Goal: Check status: Verify the current state of an ongoing process or item

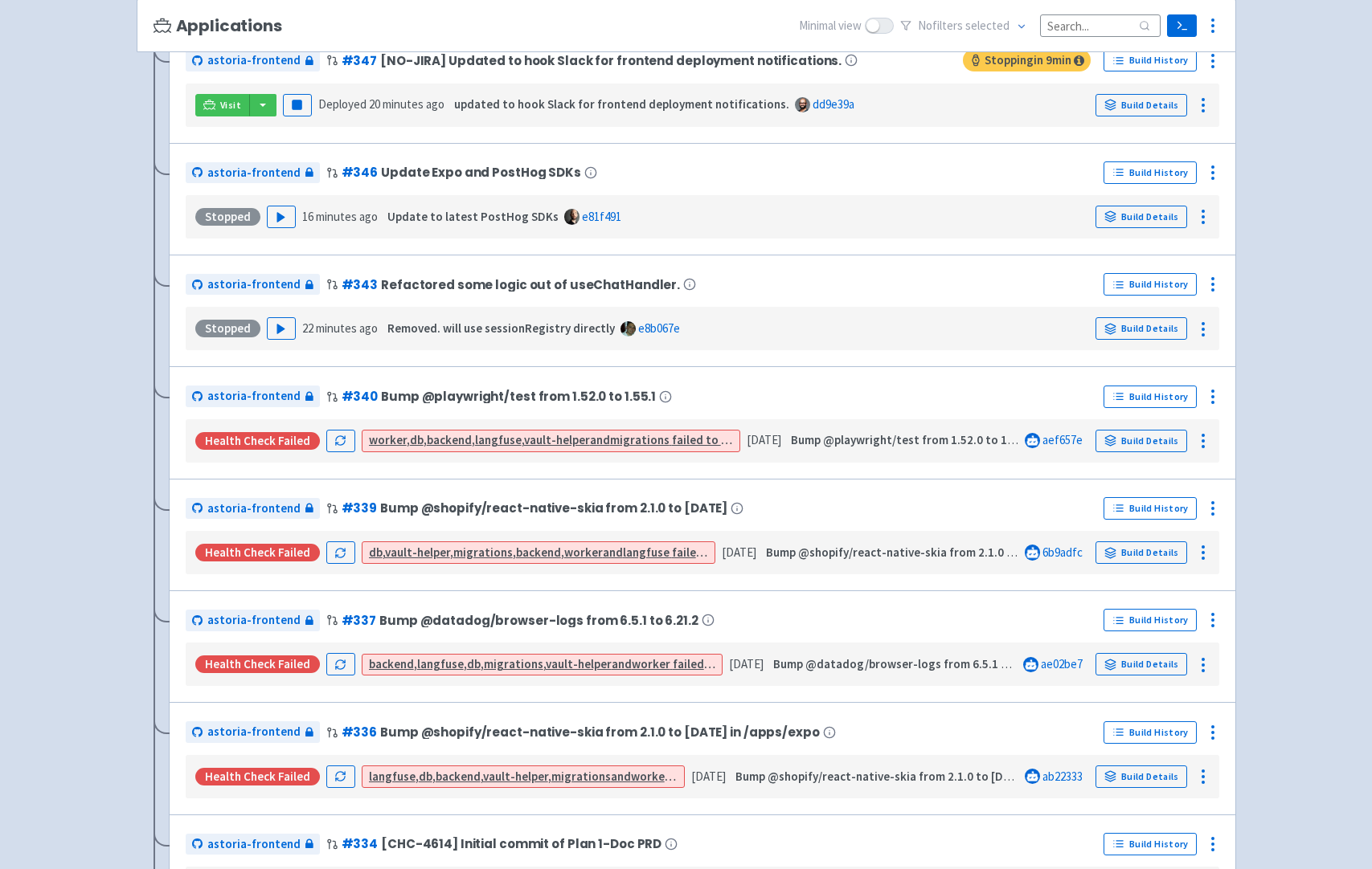
scroll to position [429, 0]
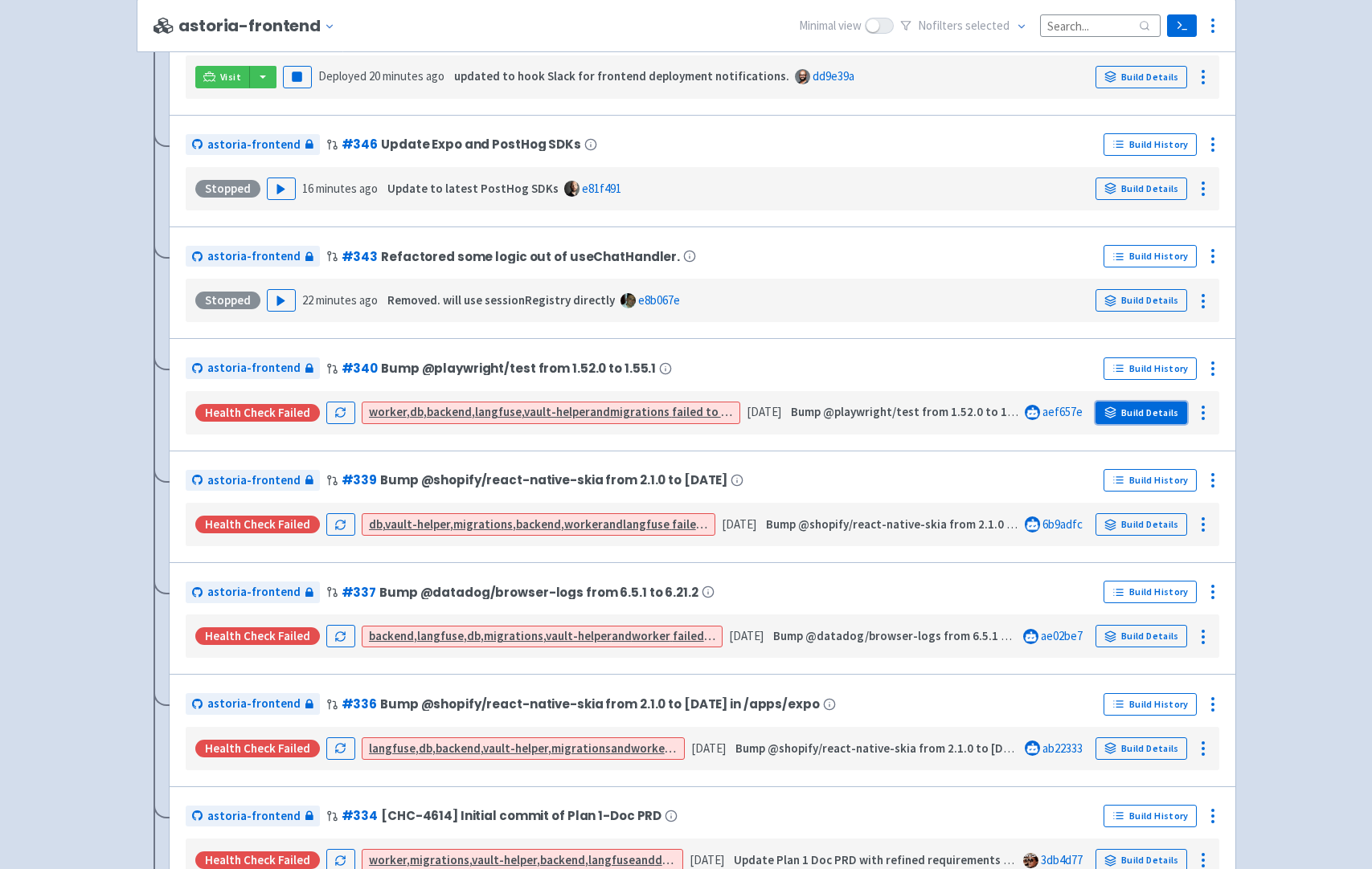
click at [1155, 409] on link "Build Details" at bounding box center [1141, 413] width 91 height 23
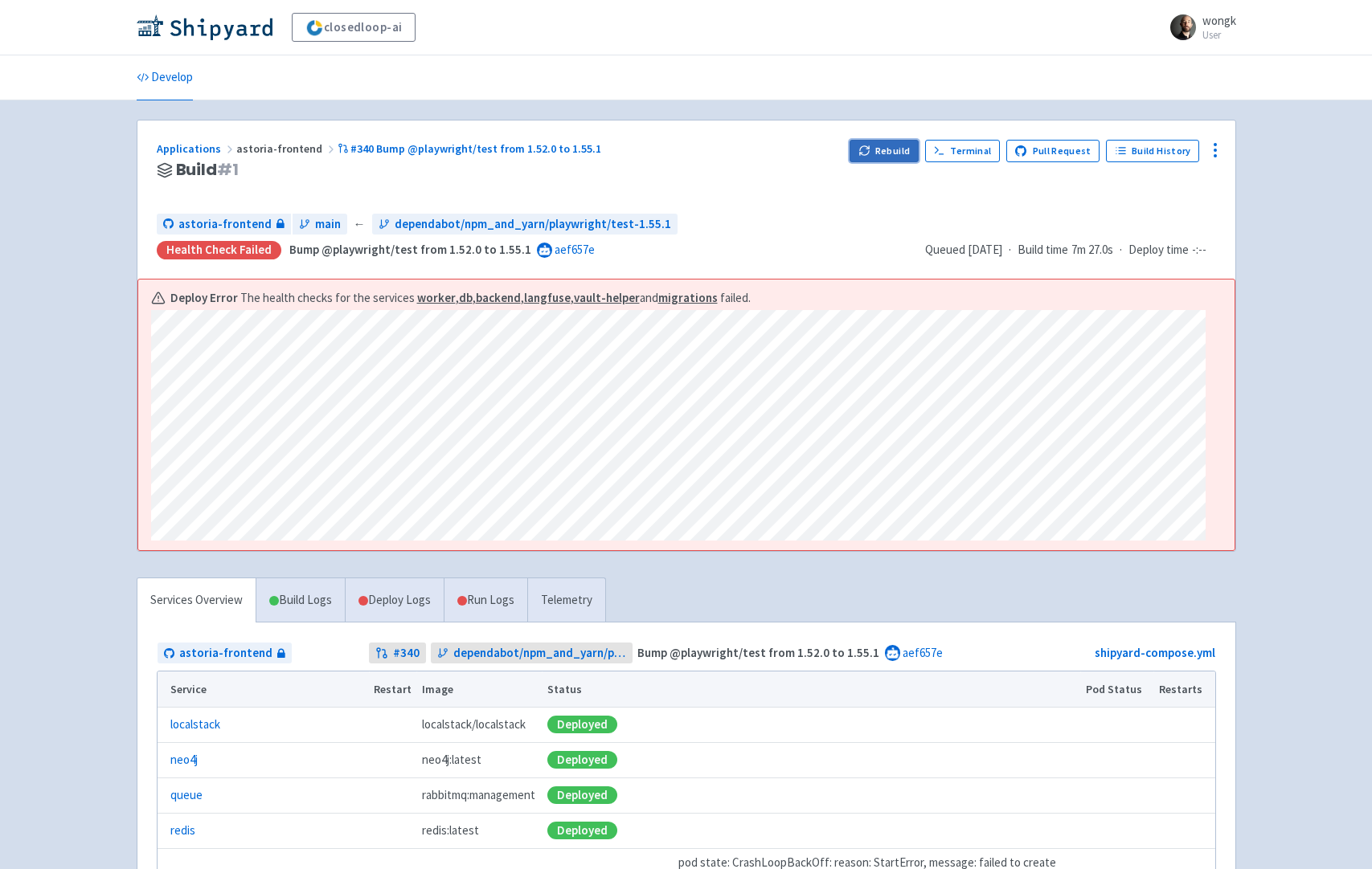
click at [893, 150] on button "Rebuild" at bounding box center [884, 151] width 70 height 23
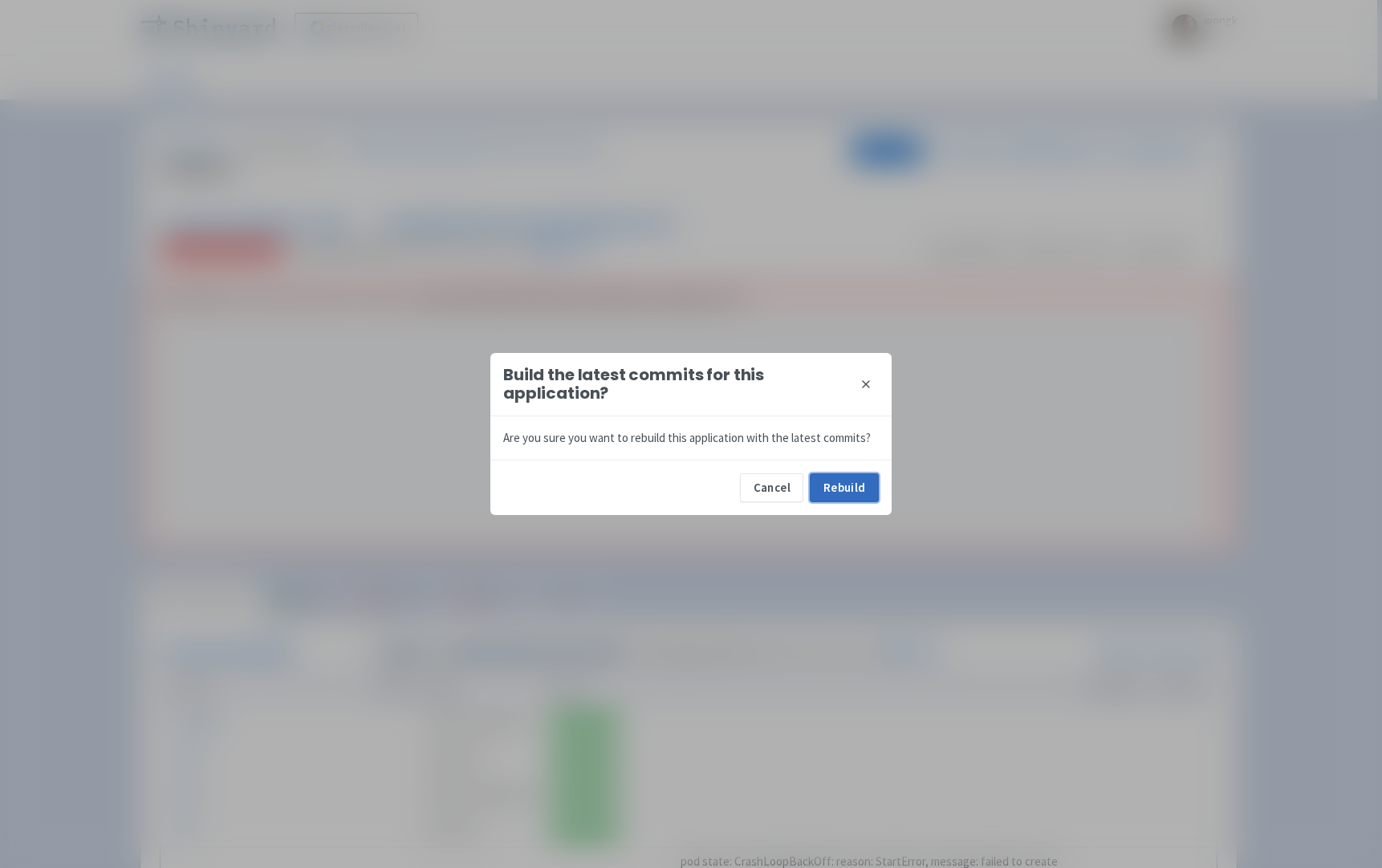
click at [846, 489] on button "Rebuild" at bounding box center [844, 488] width 69 height 29
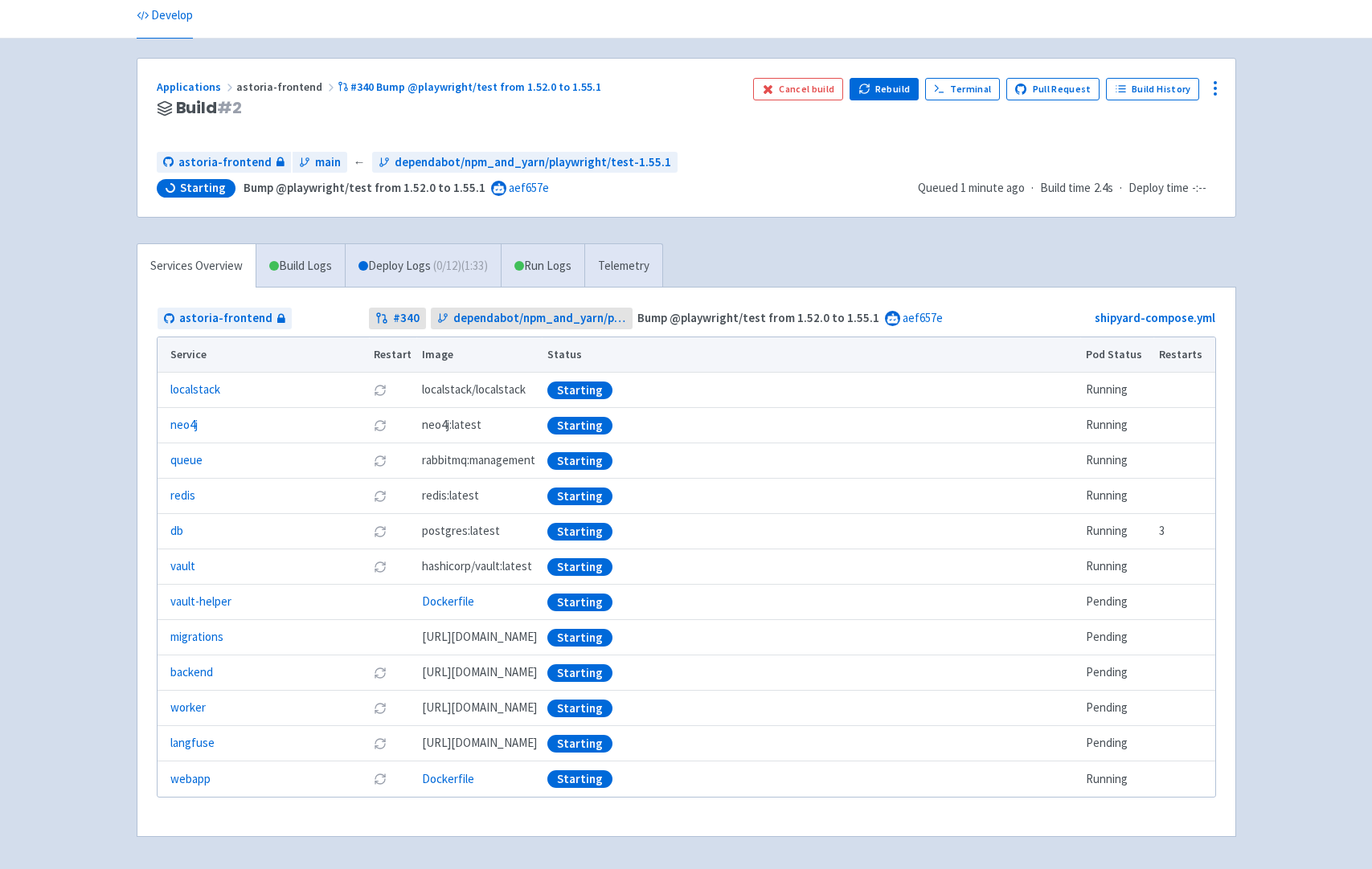
scroll to position [59, 0]
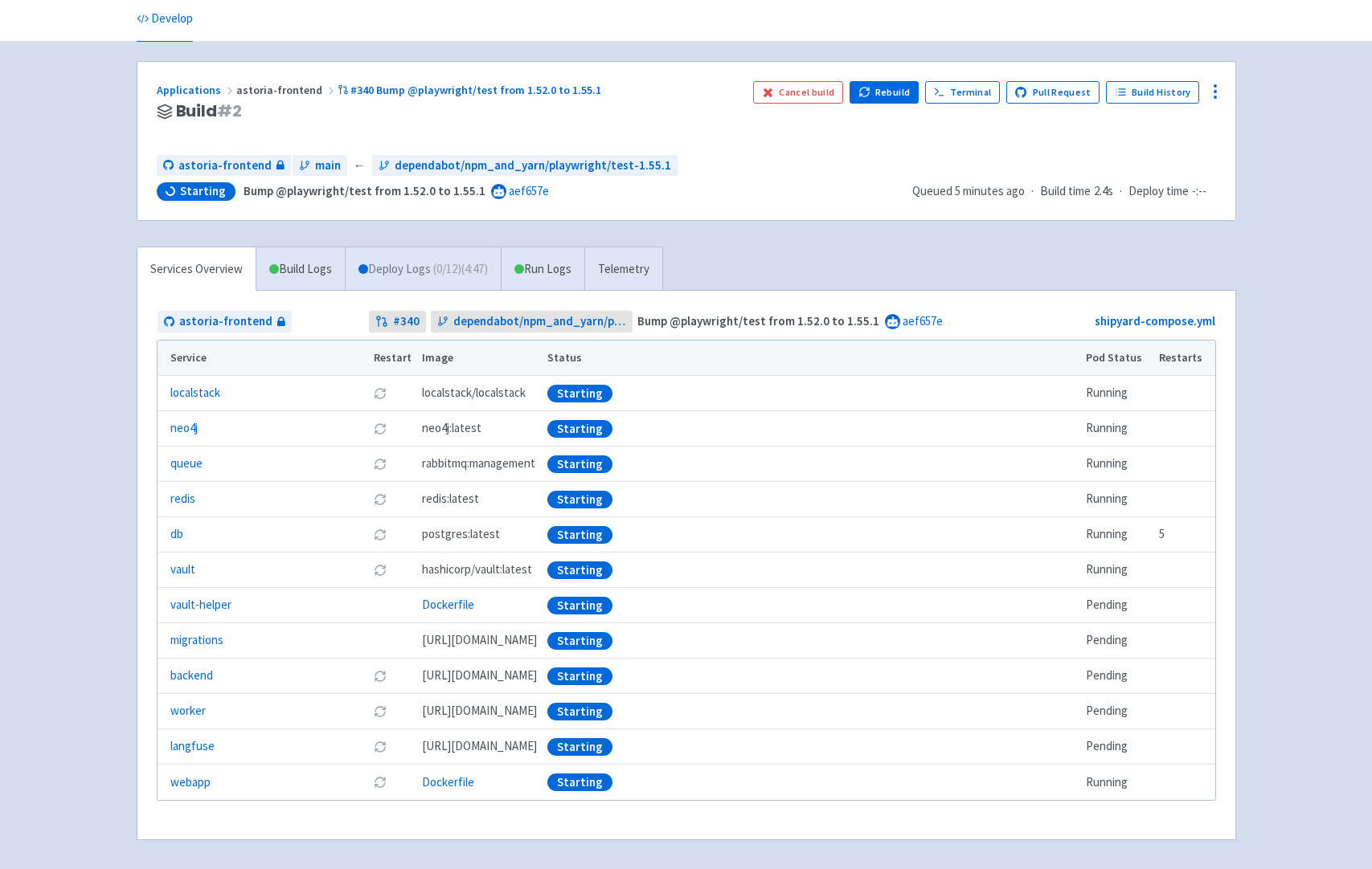
click at [408, 281] on link "Deploy Logs ( 0 / 12 ) (4:47)" at bounding box center [423, 270] width 156 height 44
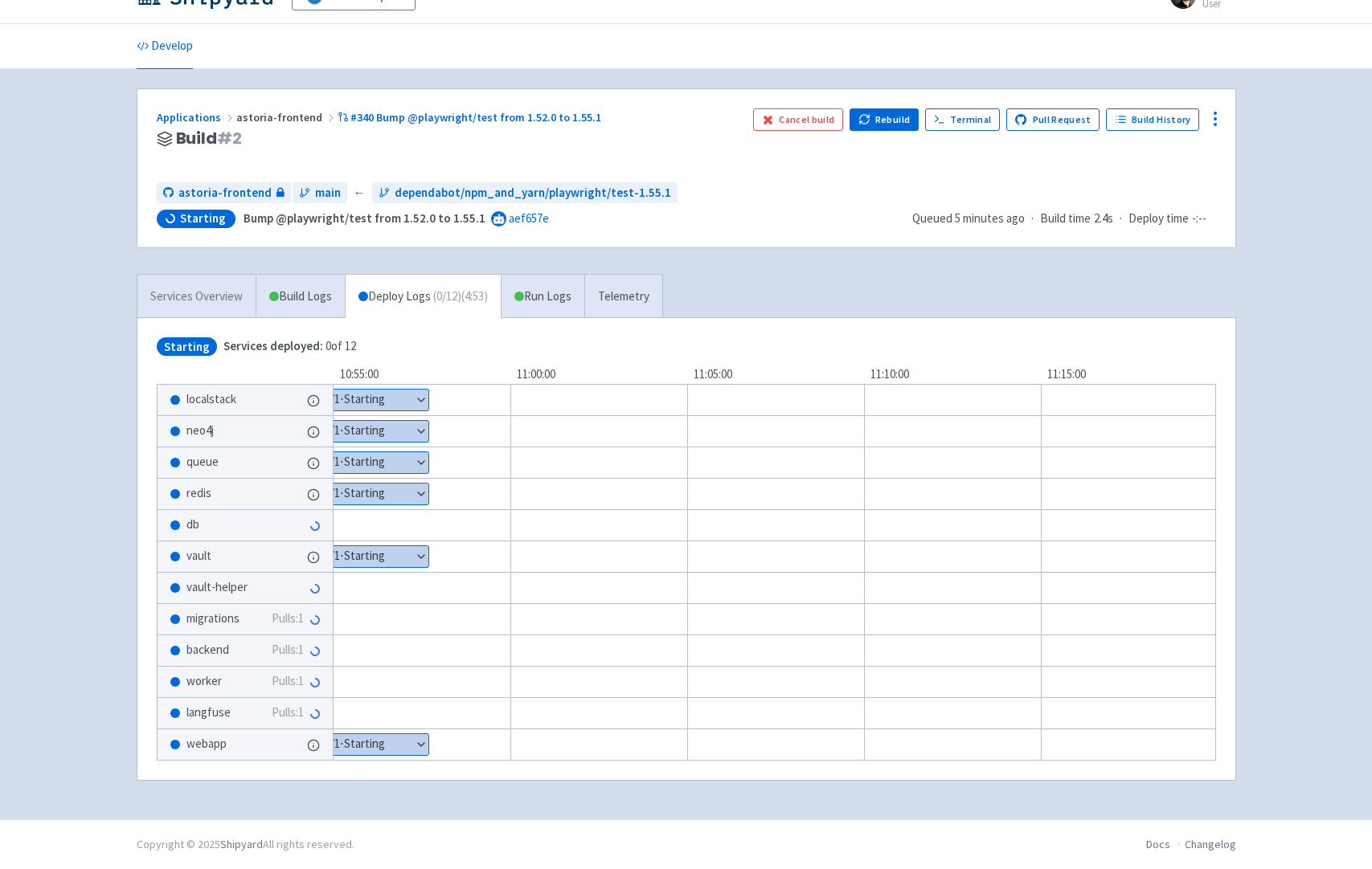
click at [187, 291] on link "Services Overview" at bounding box center [196, 296] width 118 height 44
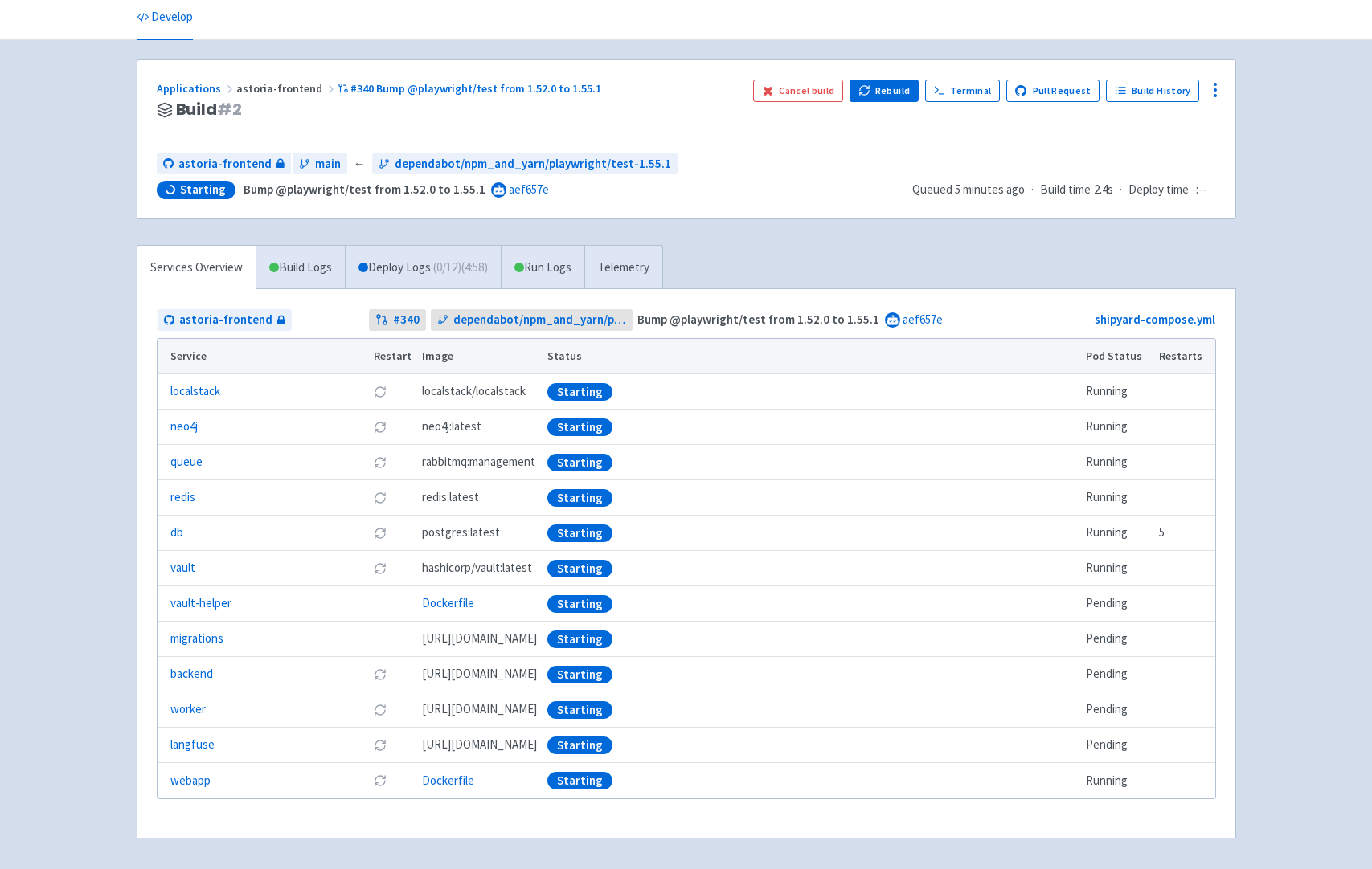
scroll to position [59, 0]
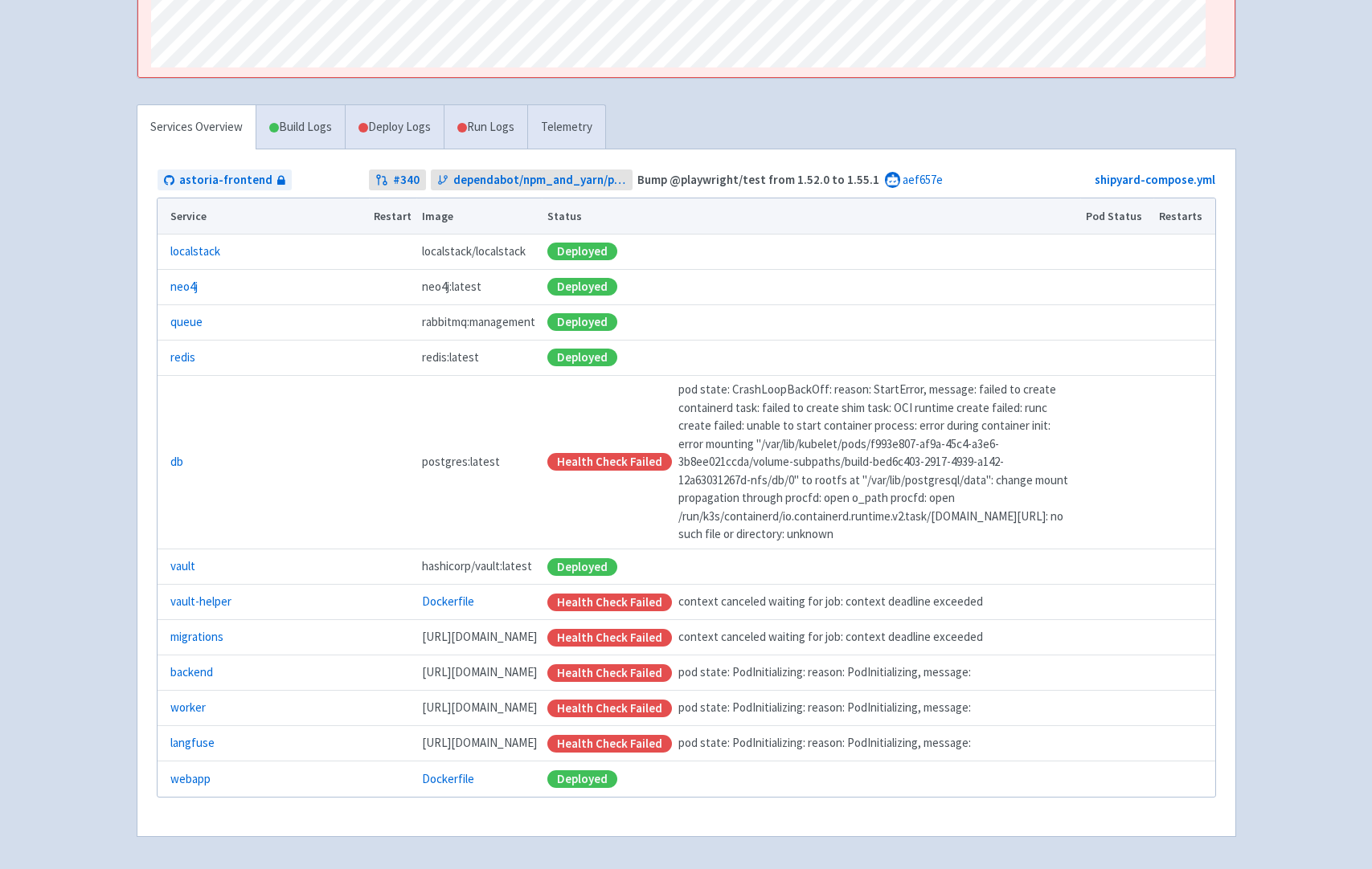
scroll to position [480, 0]
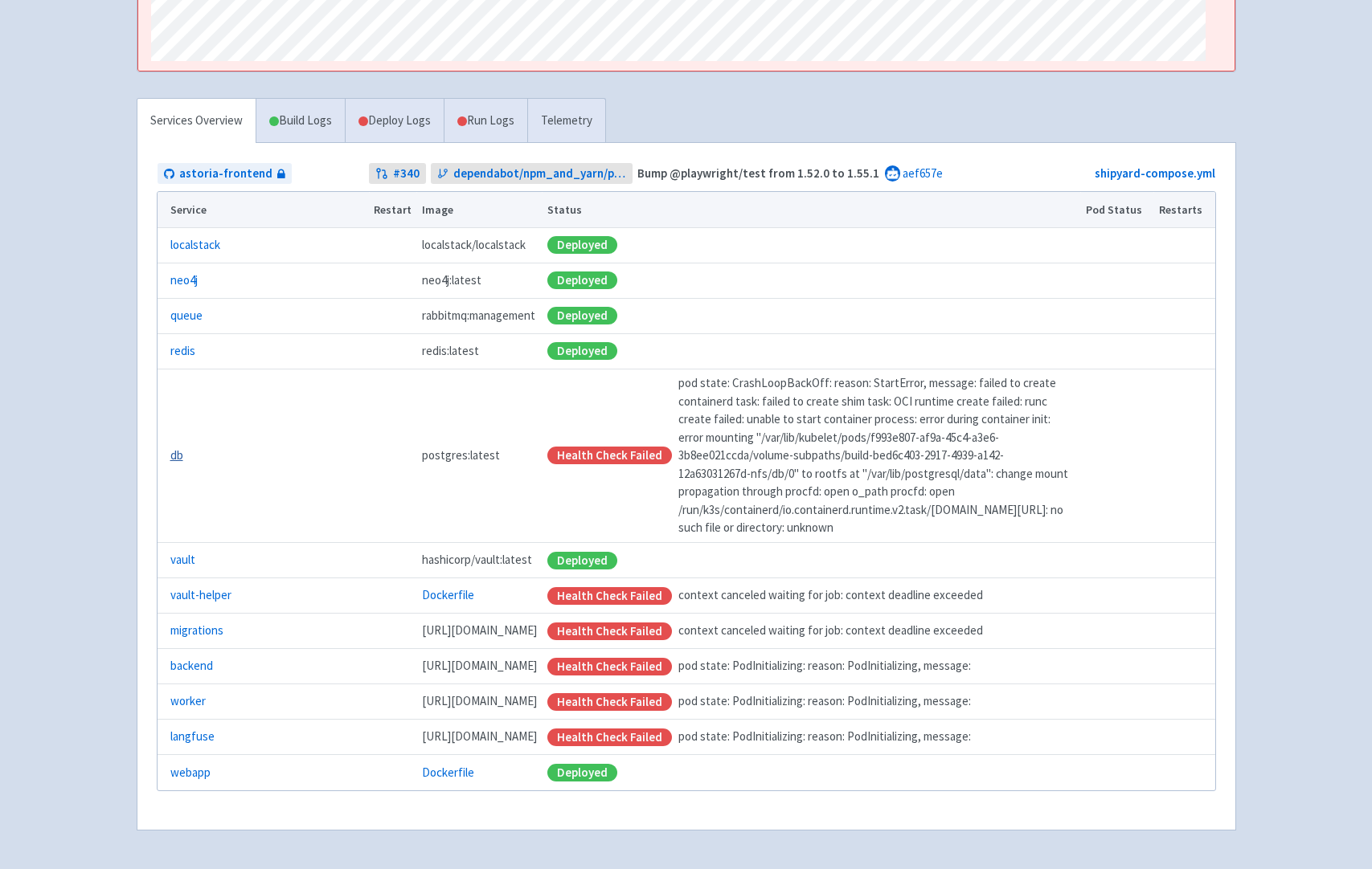
click at [176, 446] on link "db" at bounding box center [176, 455] width 13 height 18
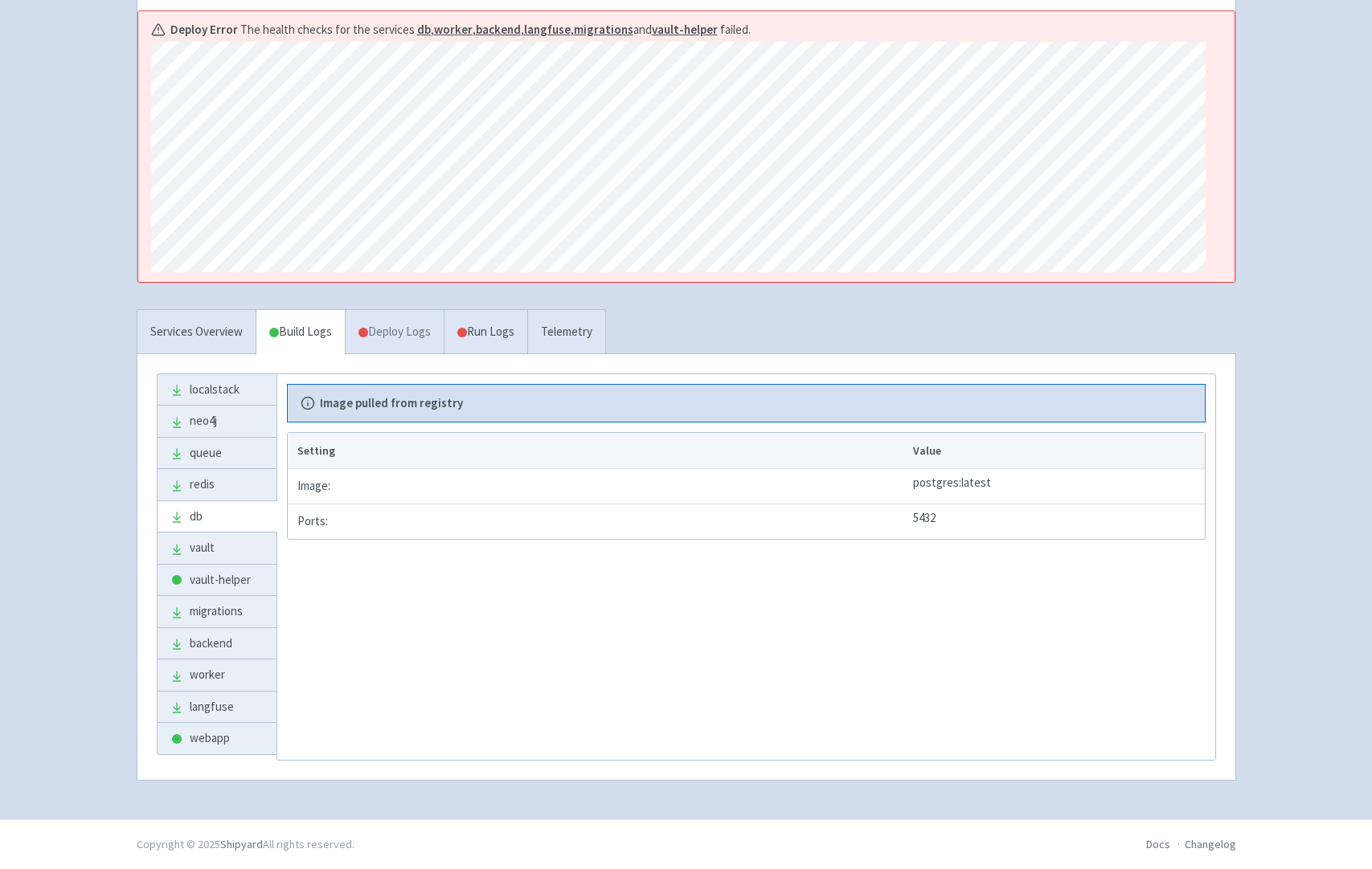
click at [404, 337] on link "Deploy Logs" at bounding box center [395, 332] width 99 height 44
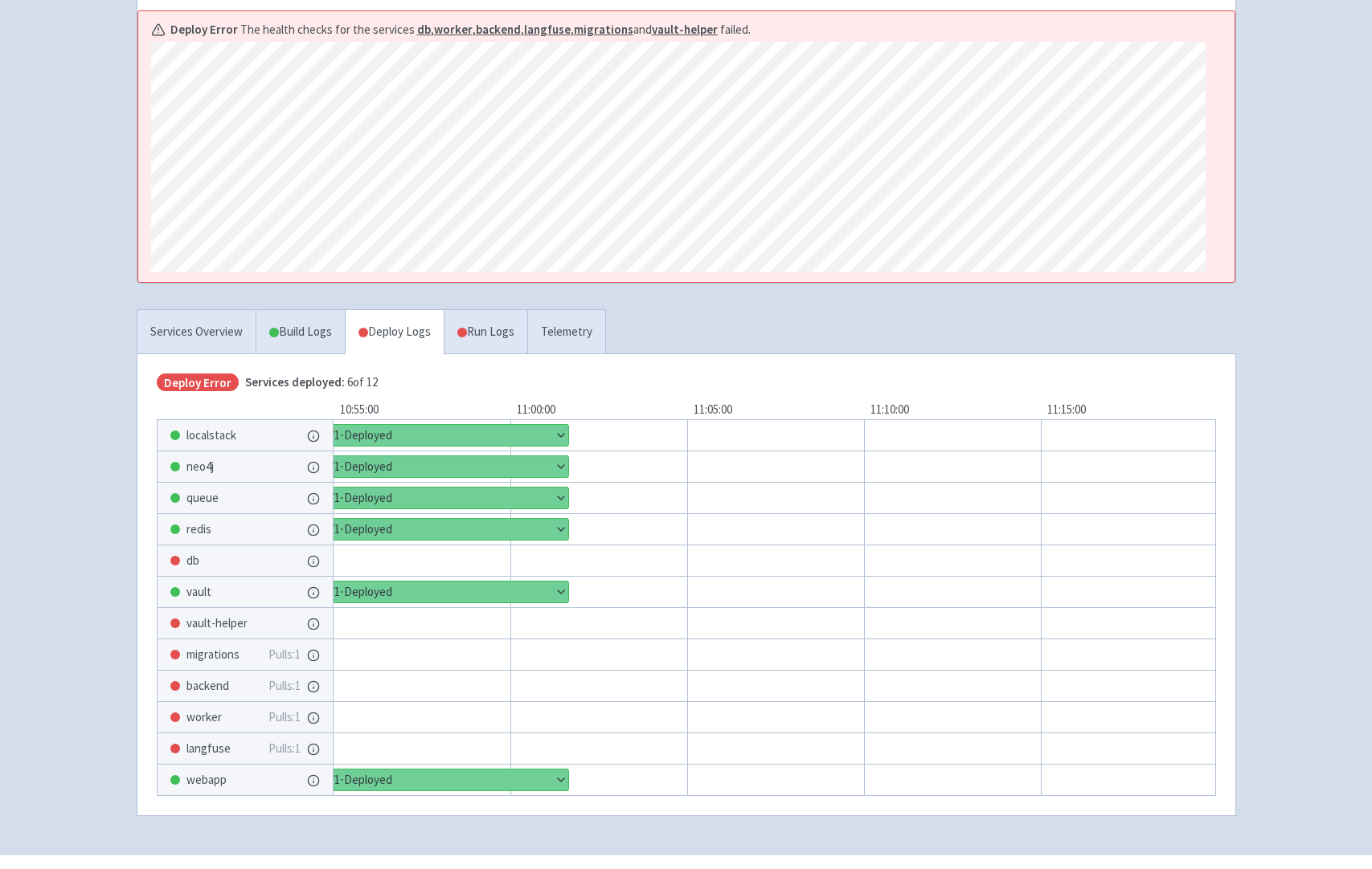
click at [235, 562] on div "db" at bounding box center [245, 561] width 175 height 30
click at [500, 327] on link "Run Logs" at bounding box center [486, 332] width 84 height 44
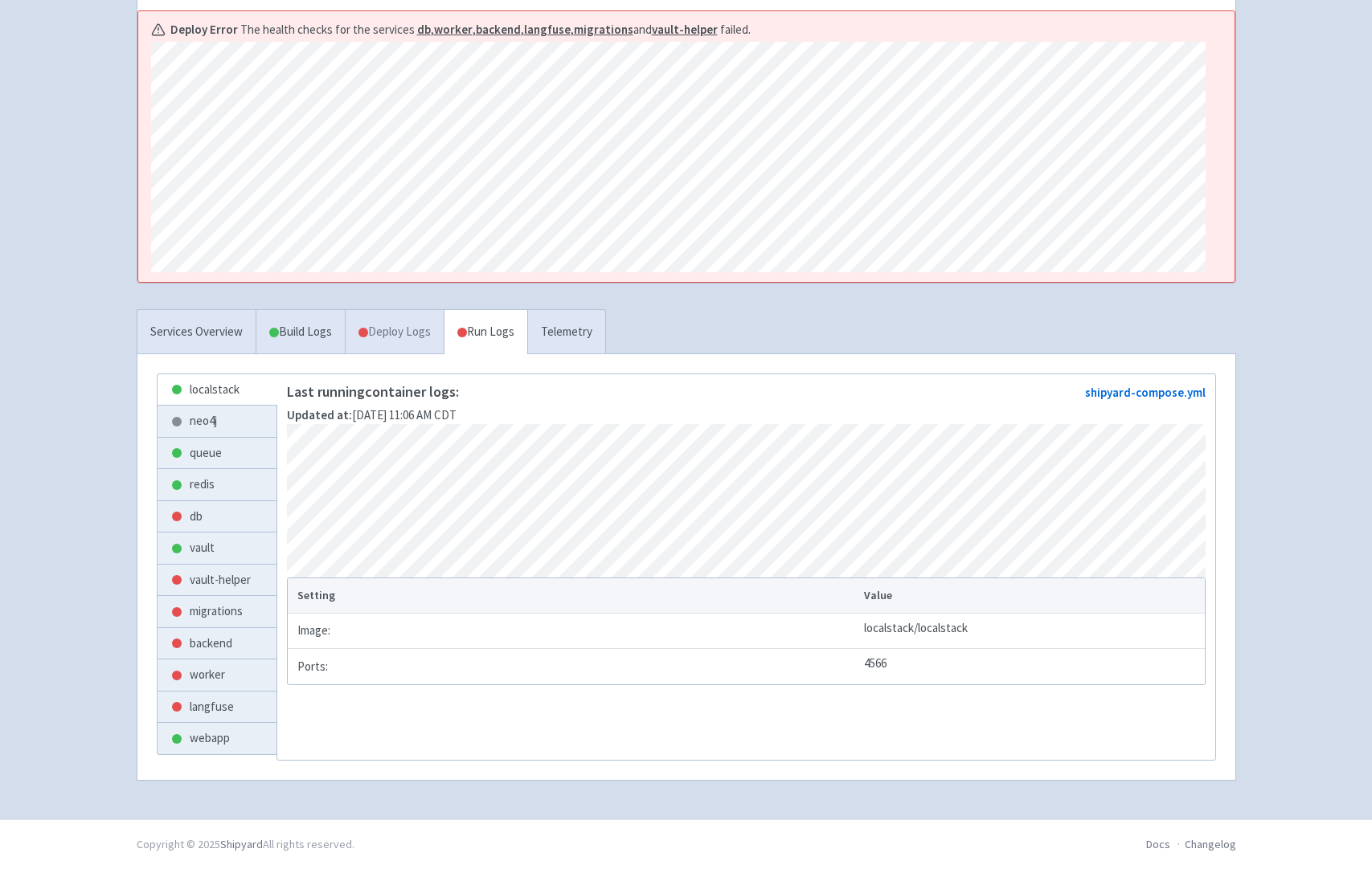
click at [393, 337] on link "Deploy Logs" at bounding box center [395, 332] width 99 height 44
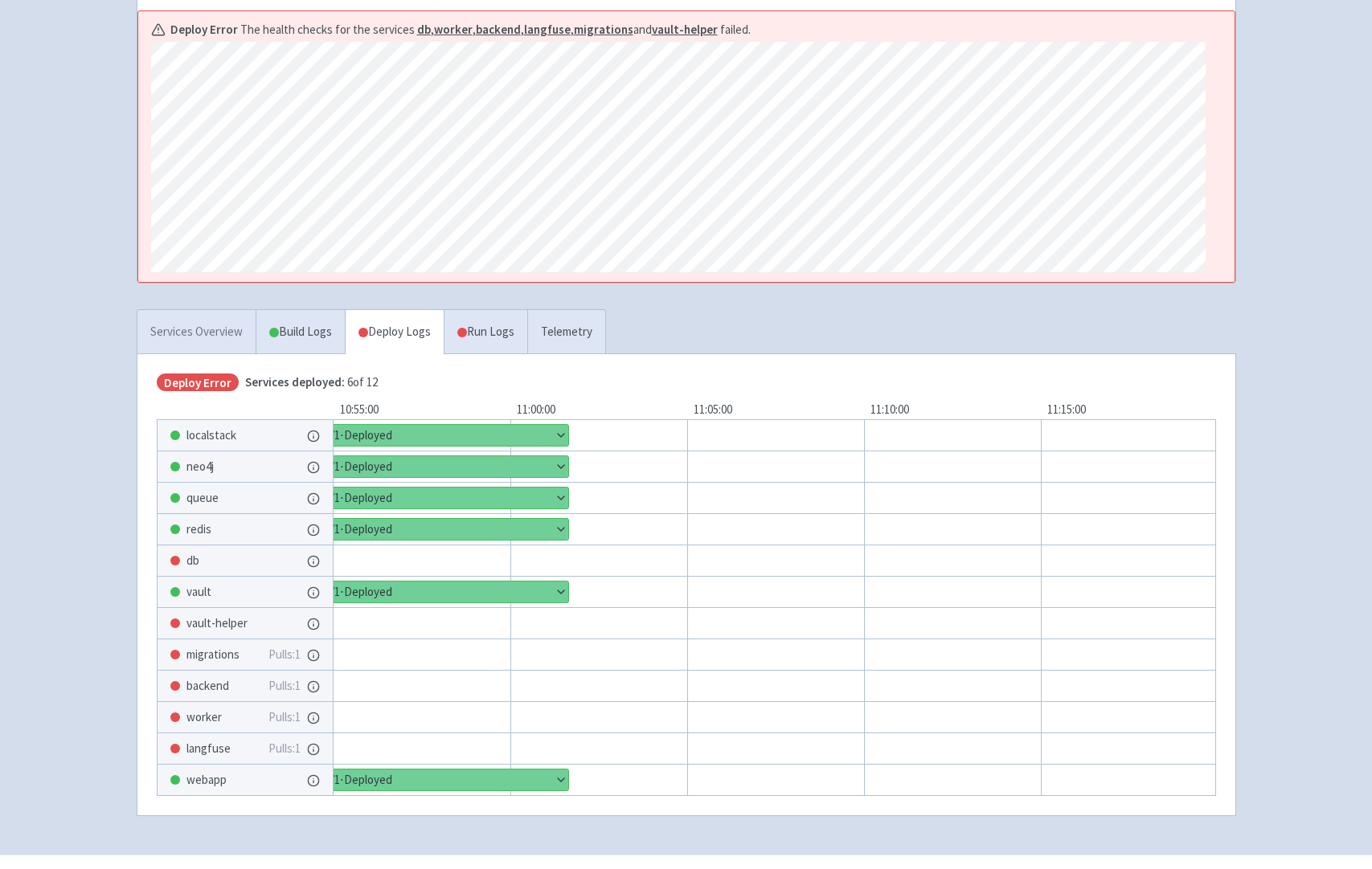
click at [186, 334] on link "Services Overview" at bounding box center [196, 332] width 118 height 44
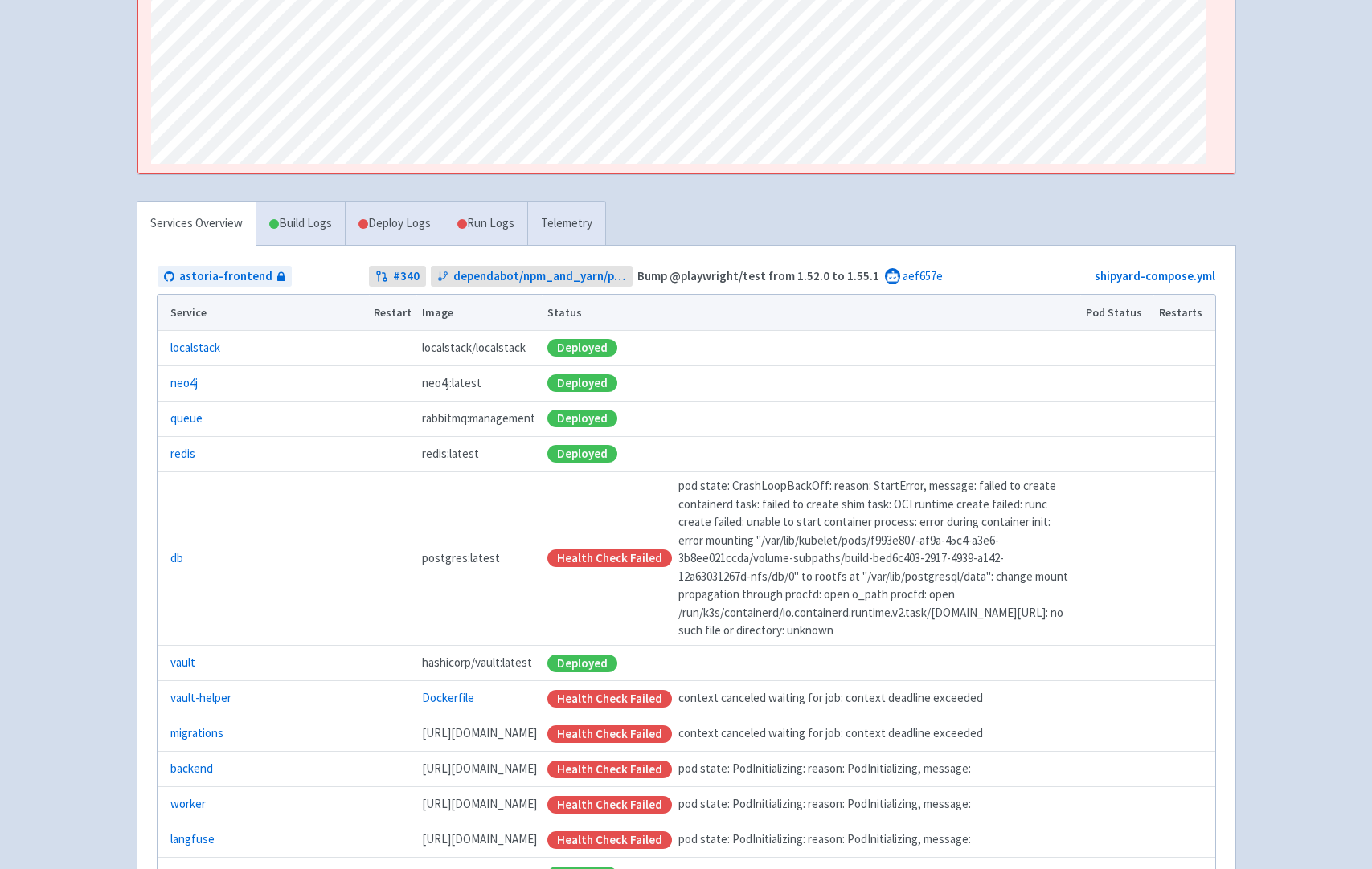
scroll to position [0, 359]
drag, startPoint x: 269, startPoint y: 485, endPoint x: 444, endPoint y: 581, distance: 199.6
click at [547, 582] on div "Health check failed pod state: CrashLoopBackOff: reason: StartError, message: f…" at bounding box center [811, 558] width 528 height 163
copy div "pod state: CrashLoopBackOff: reason: StartError, message: failed to create cont…"
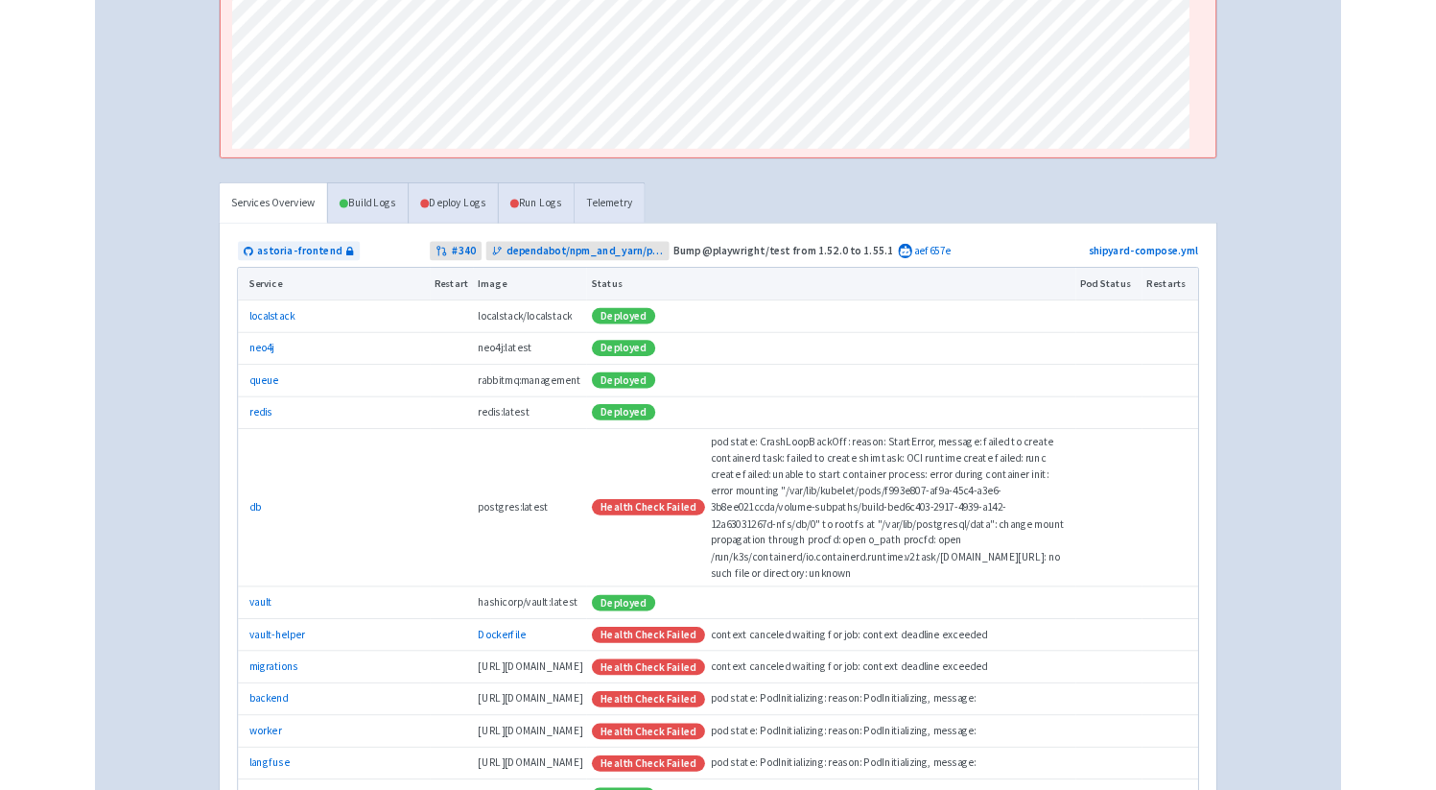
scroll to position [0, 0]
